Goal: Task Accomplishment & Management: Use online tool/utility

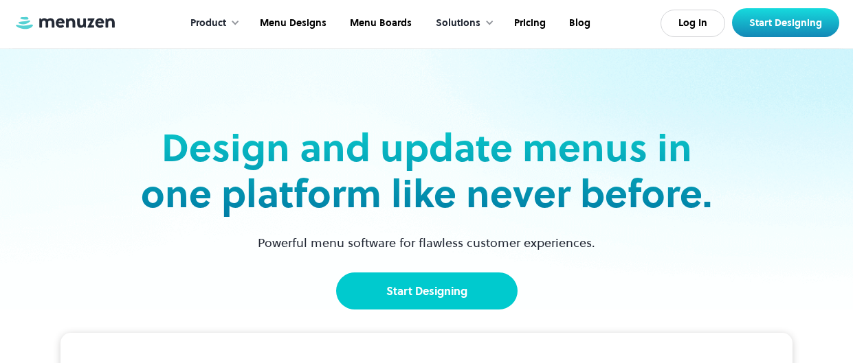
click at [463, 284] on link "Start Designing" at bounding box center [426, 291] width 181 height 37
